Goal: Task Accomplishment & Management: Complete application form

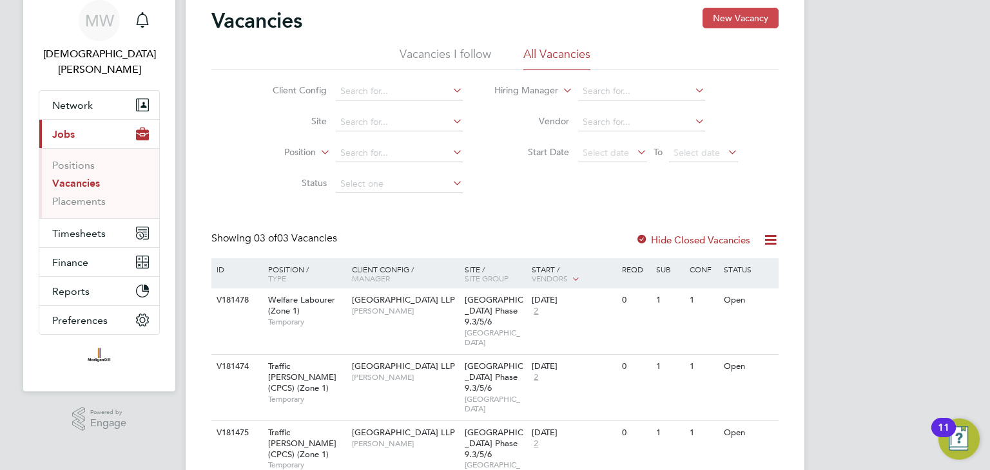
scroll to position [49, 0]
click at [85, 227] on span "Timesheets" at bounding box center [78, 233] width 53 height 12
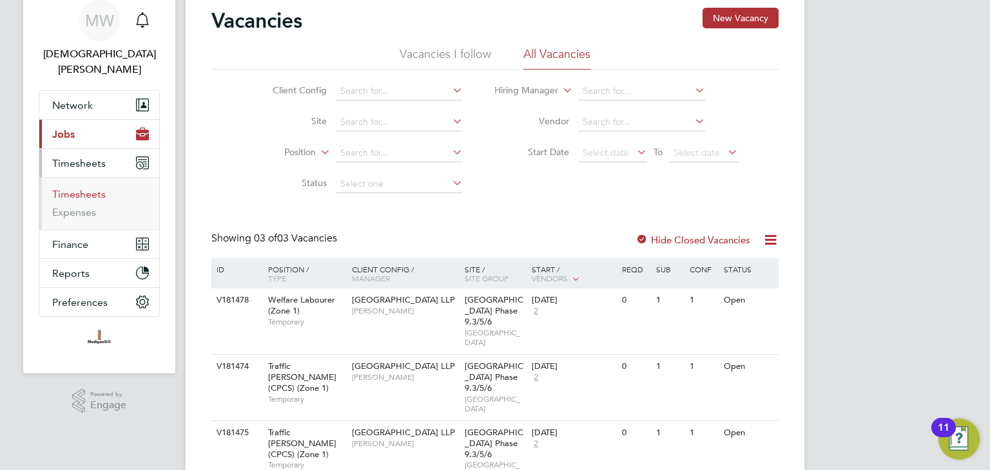
click at [89, 188] on link "Timesheets" at bounding box center [78, 194] width 53 height 12
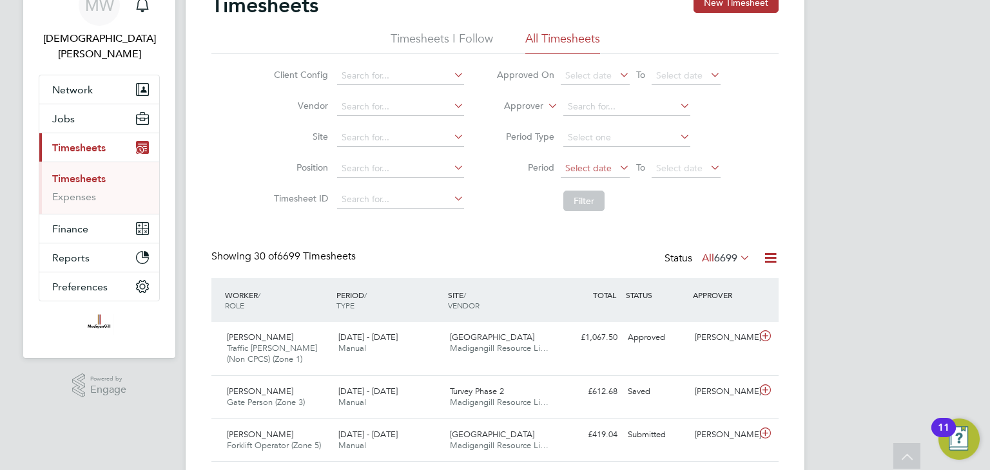
click at [611, 168] on span "Select date" at bounding box center [594, 168] width 69 height 17
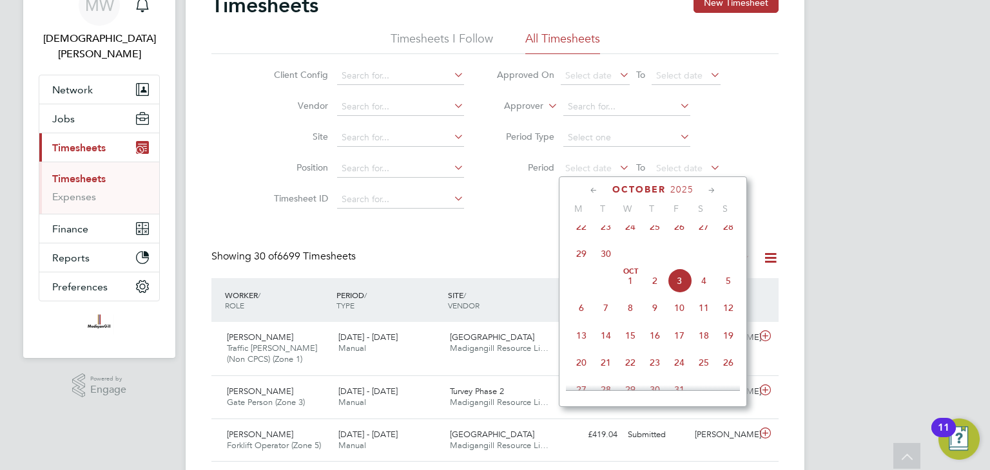
click at [582, 238] on span "22" at bounding box center [581, 227] width 24 height 24
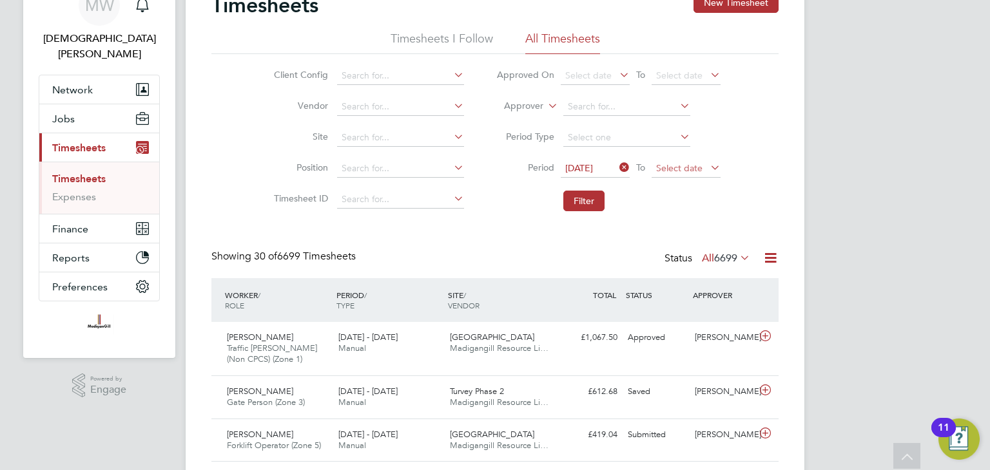
click at [685, 167] on span "Select date" at bounding box center [679, 168] width 46 height 12
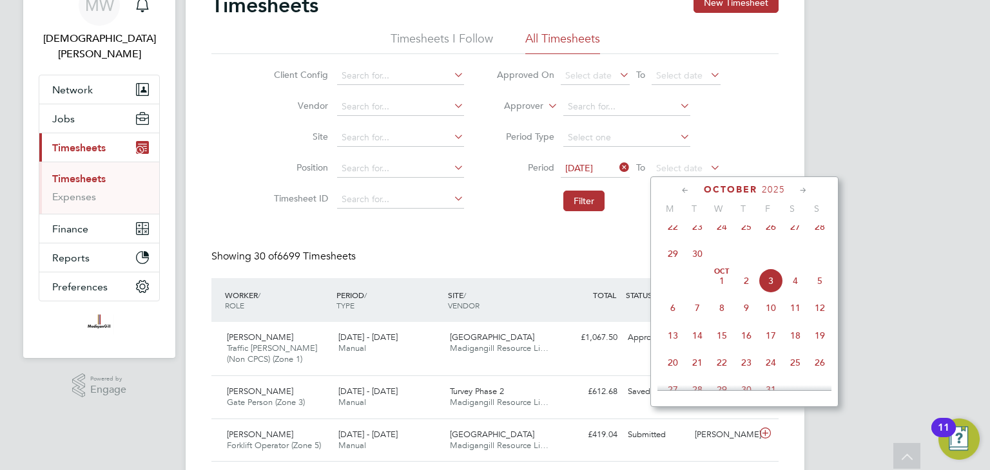
click at [818, 235] on span "28" at bounding box center [819, 227] width 24 height 24
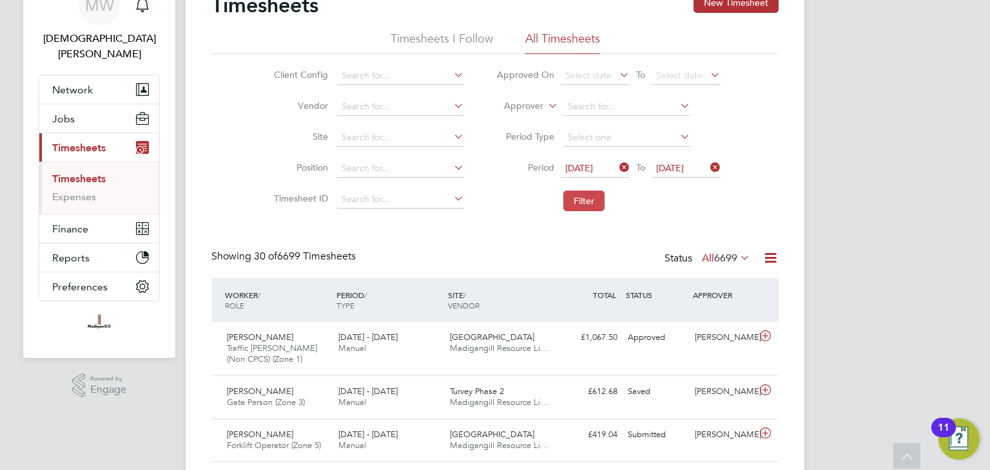
click at [595, 199] on button "Filter" at bounding box center [583, 201] width 41 height 21
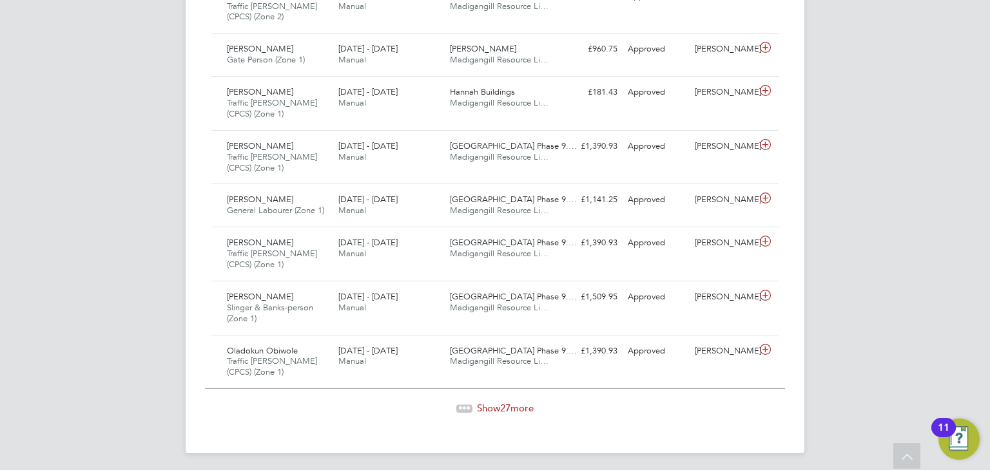
click at [505, 407] on span "27" at bounding box center [505, 408] width 10 height 12
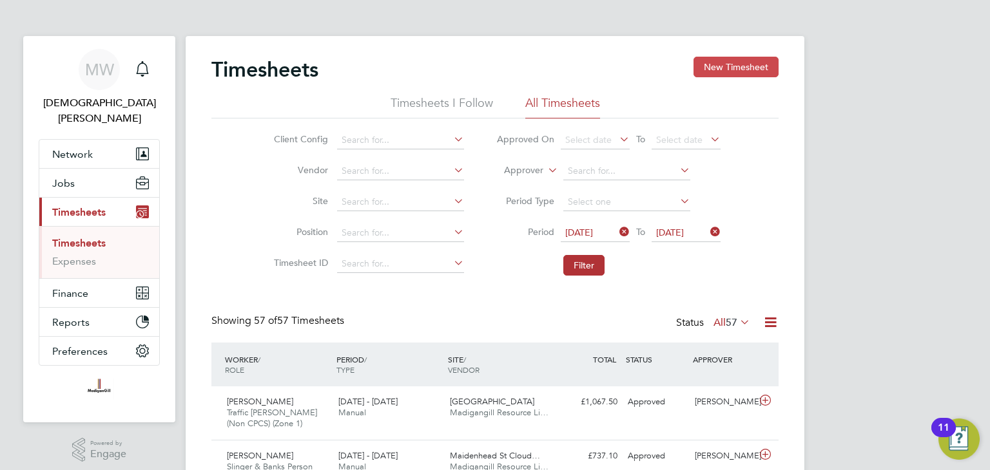
click at [741, 62] on button "New Timesheet" at bounding box center [735, 67] width 85 height 21
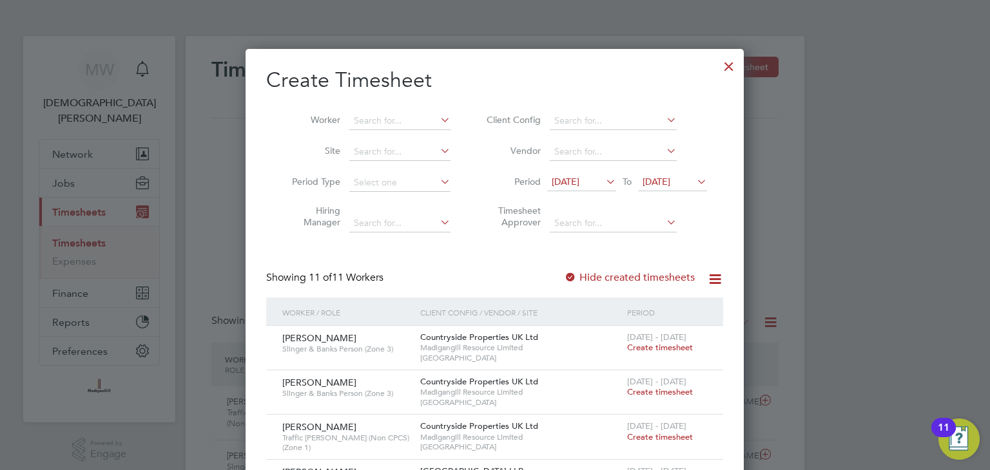
click at [572, 184] on span "[DATE]" at bounding box center [565, 182] width 28 height 12
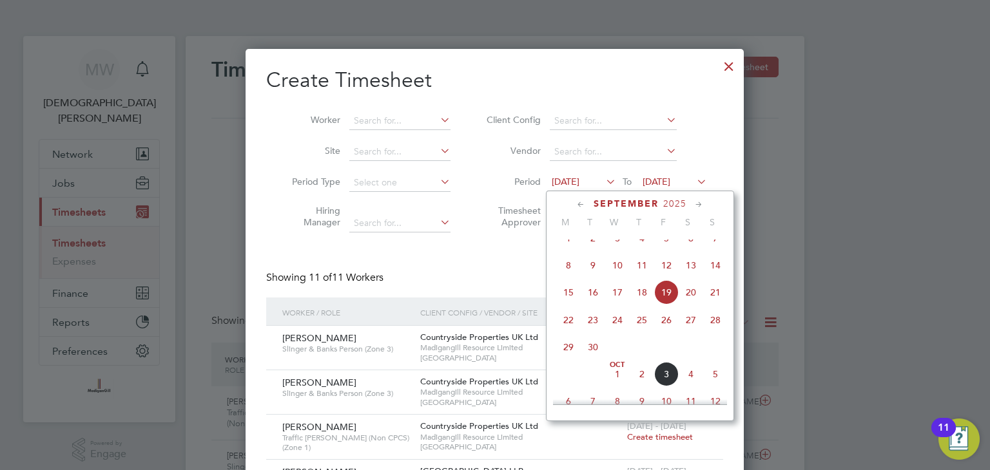
click at [571, 332] on span "22" at bounding box center [568, 320] width 24 height 24
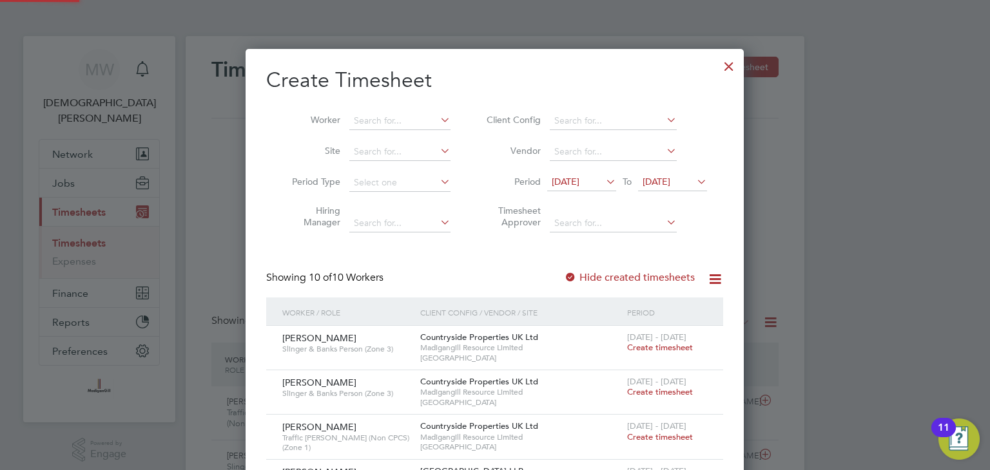
click at [666, 176] on span "[DATE]" at bounding box center [656, 182] width 28 height 12
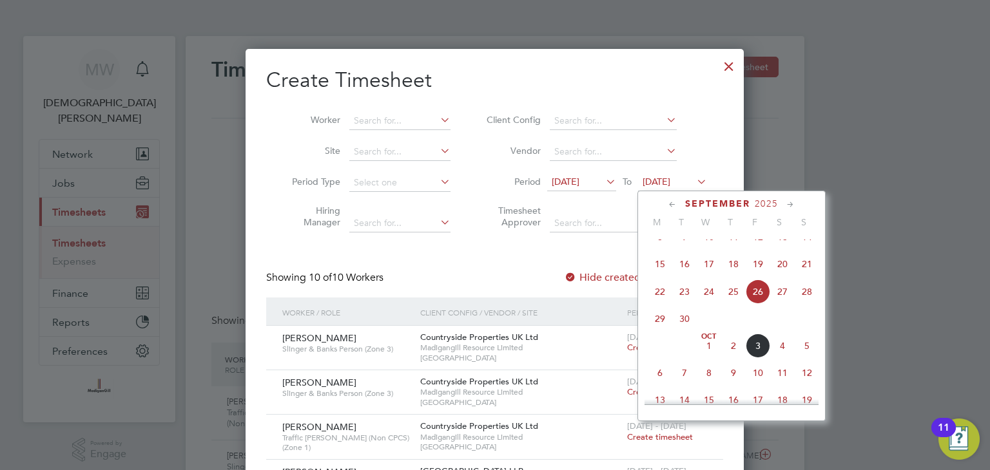
click at [805, 304] on span "28" at bounding box center [806, 292] width 24 height 24
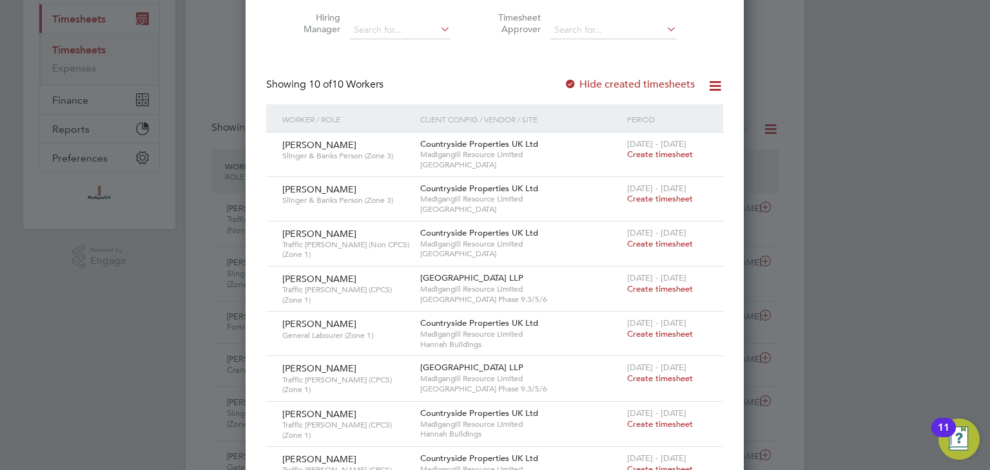
click at [646, 198] on span "Create timesheet" at bounding box center [660, 198] width 66 height 11
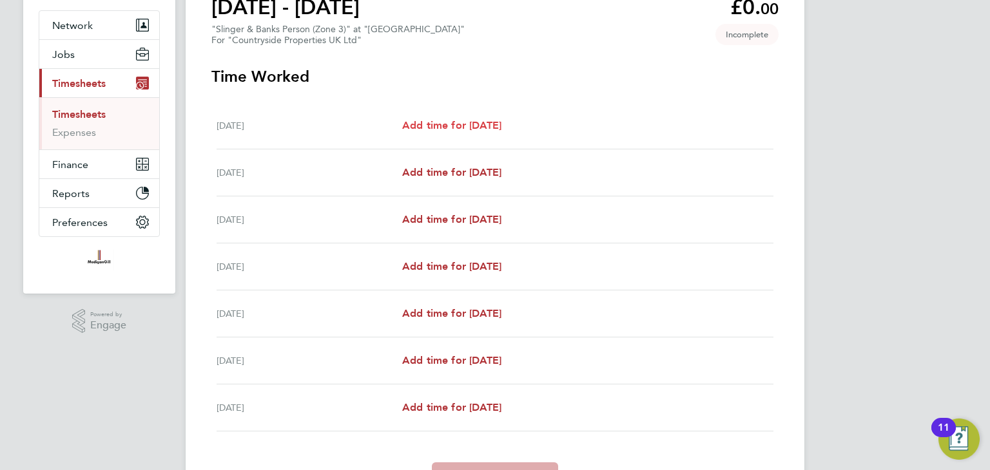
click at [479, 127] on span "Add time for [DATE]" at bounding box center [451, 125] width 99 height 12
select select "30"
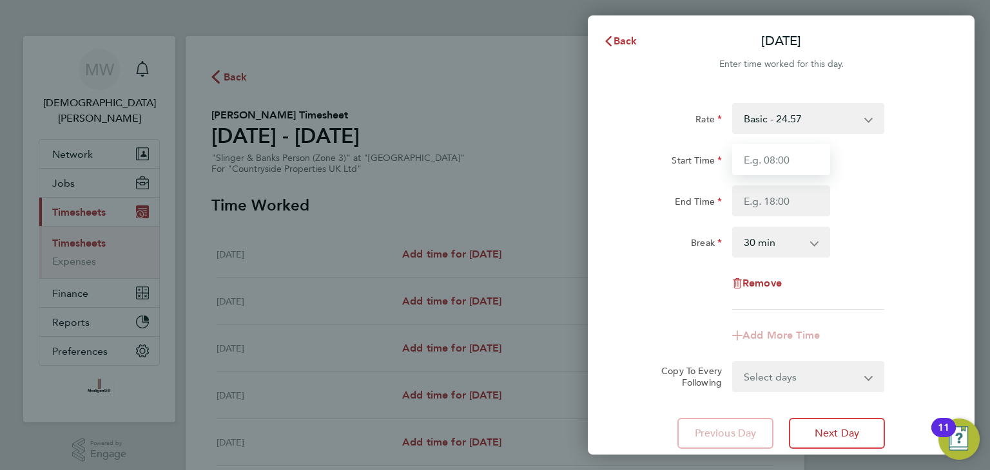
click at [774, 156] on input "Start Time" at bounding box center [781, 159] width 98 height 31
type input "07:30"
click at [766, 201] on input "End Time" at bounding box center [781, 201] width 98 height 31
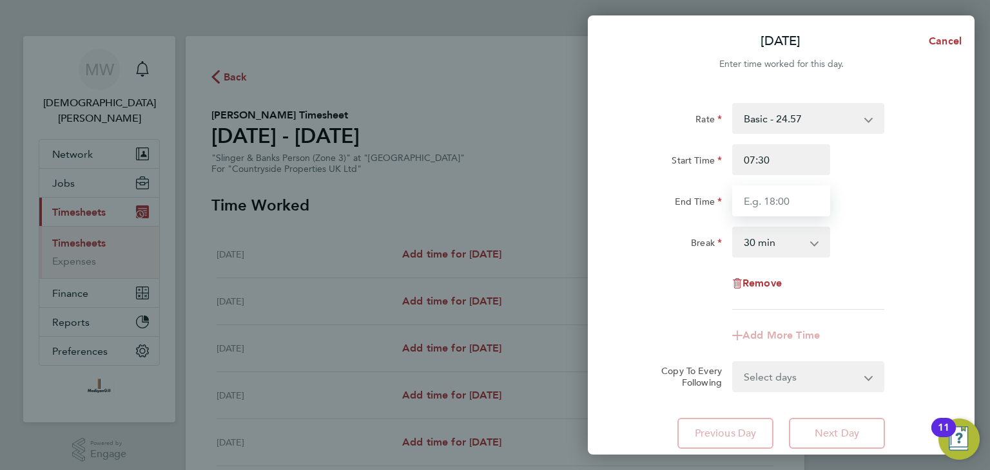
type input "18:00"
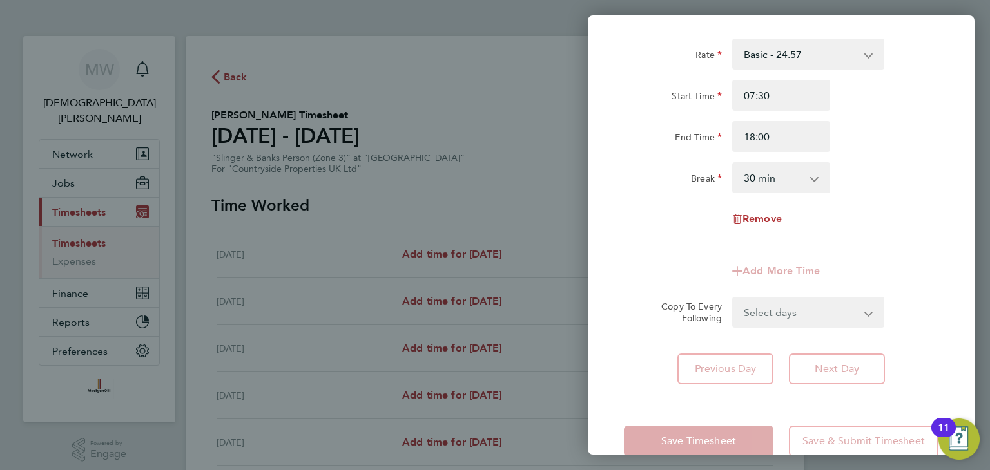
click at [820, 320] on select "Select days Day Weekday (Mon-Fri) Weekend (Sat-Sun) [DATE] [DATE] [DATE] [DATE]…" at bounding box center [800, 312] width 135 height 28
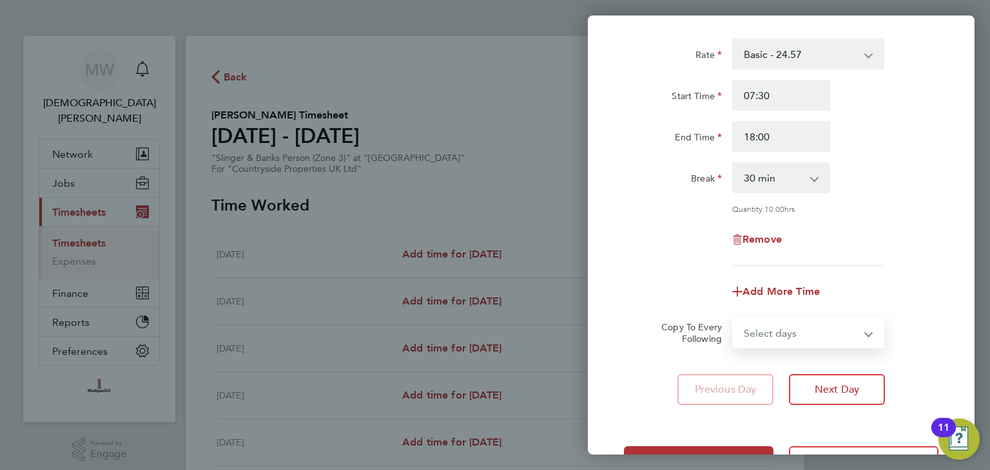
select select "WEEKDAY"
click at [733, 319] on select "Select days Day Weekday (Mon-Fri) Weekend (Sat-Sun) [DATE] [DATE] [DATE] [DATE]…" at bounding box center [800, 333] width 135 height 28
select select "[DATE]"
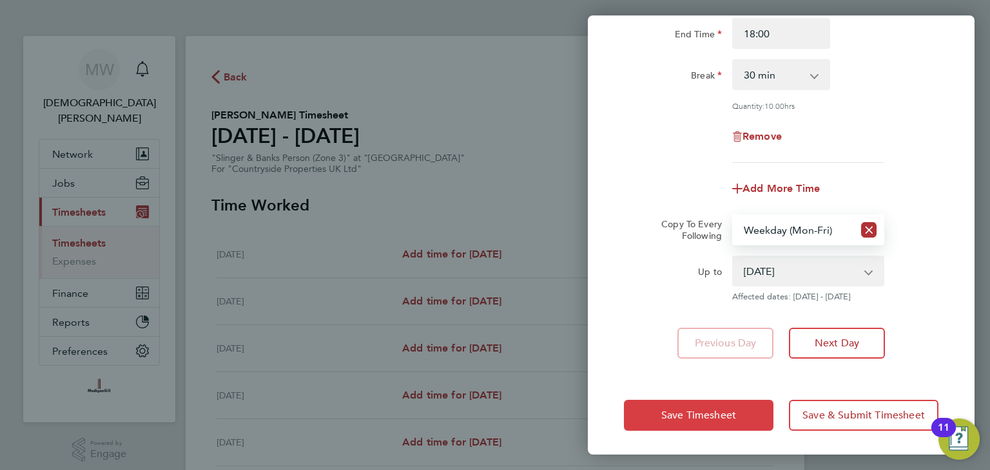
click at [713, 405] on button "Save Timesheet" at bounding box center [698, 415] width 149 height 31
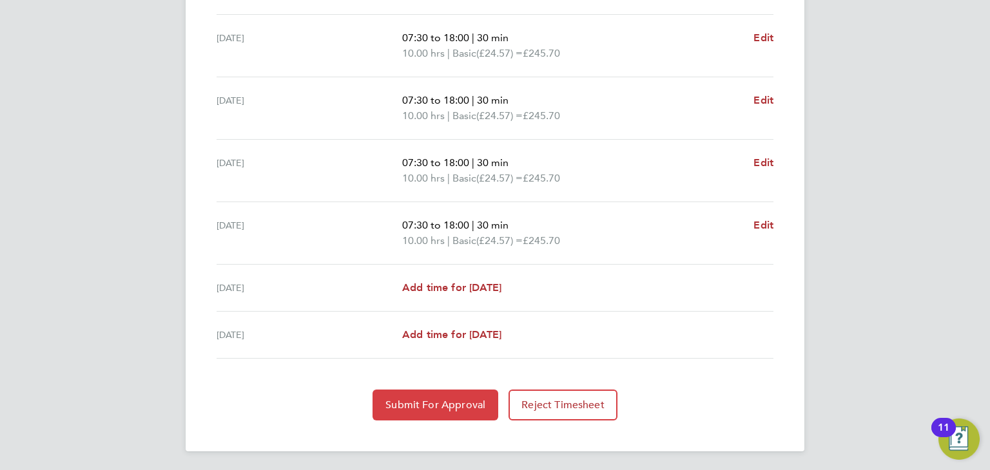
click at [426, 400] on span "Submit For Approval" at bounding box center [435, 405] width 100 height 13
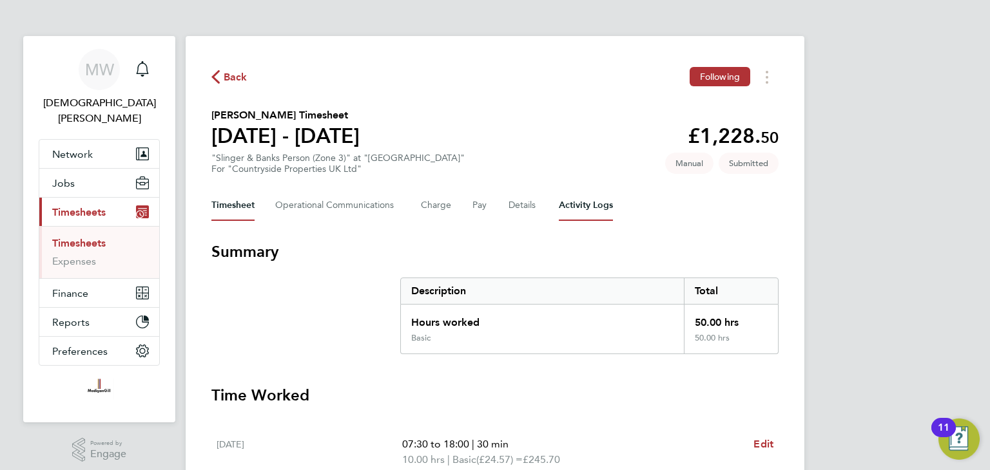
click at [577, 209] on Logs-tab "Activity Logs" at bounding box center [586, 205] width 54 height 31
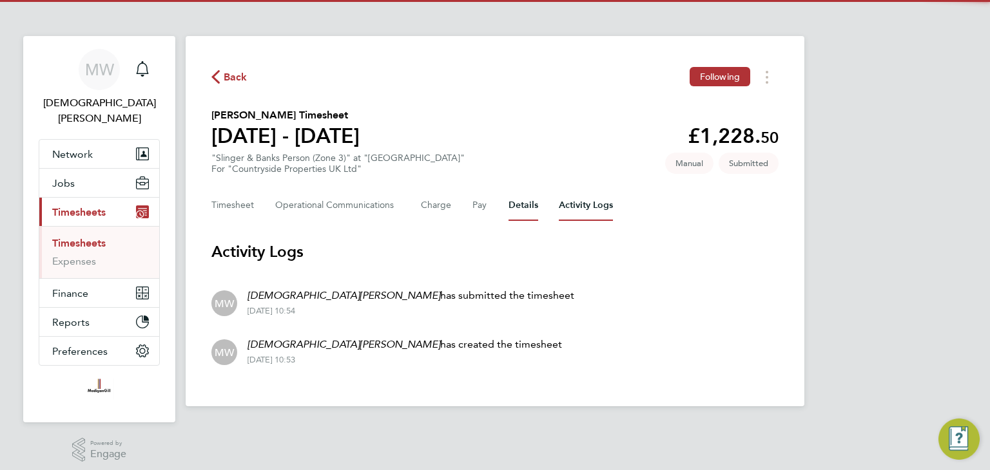
click at [513, 205] on button "Details" at bounding box center [523, 205] width 30 height 31
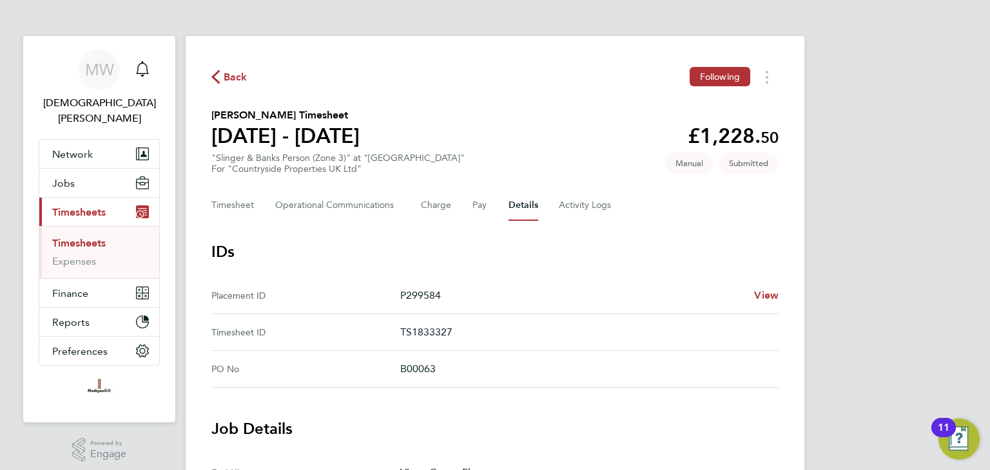
click at [233, 75] on span "Back" at bounding box center [236, 77] width 24 height 15
